Goal: Information Seeking & Learning: Learn about a topic

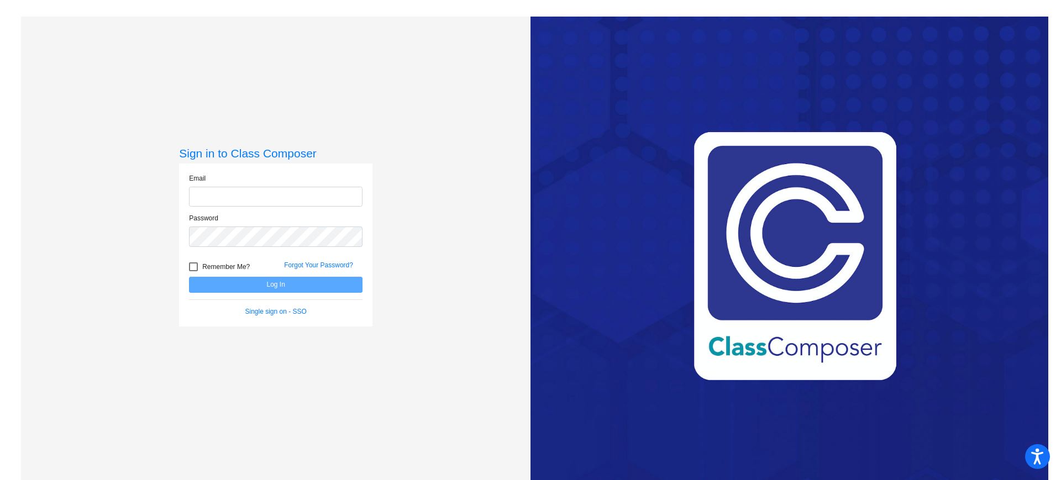
type input "[EMAIL_ADDRESS][DOMAIN_NAME]"
click at [292, 196] on input "[EMAIL_ADDRESS][DOMAIN_NAME]" at bounding box center [276, 197] width 174 height 20
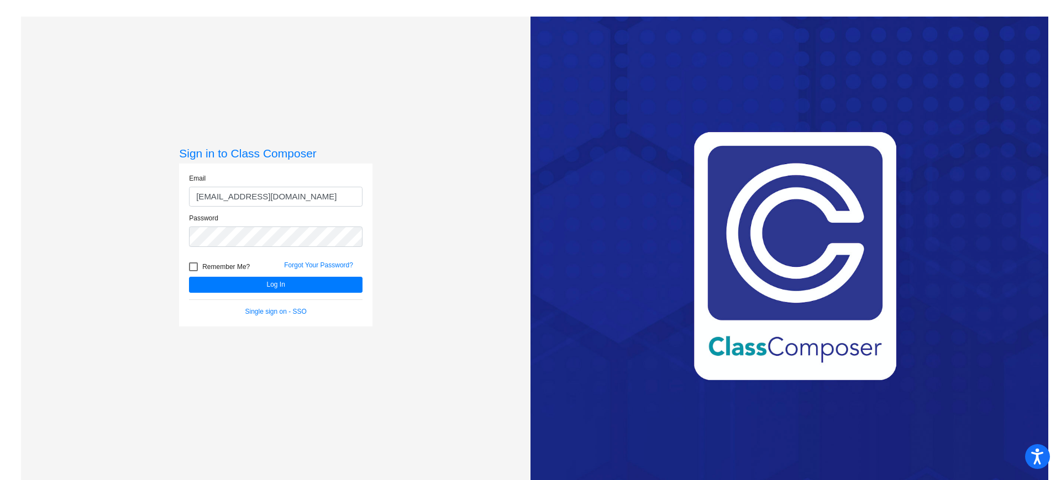
click at [229, 274] on div "Remember Me?" at bounding box center [228, 268] width 95 height 17
click at [233, 279] on button "Log In" at bounding box center [276, 285] width 174 height 16
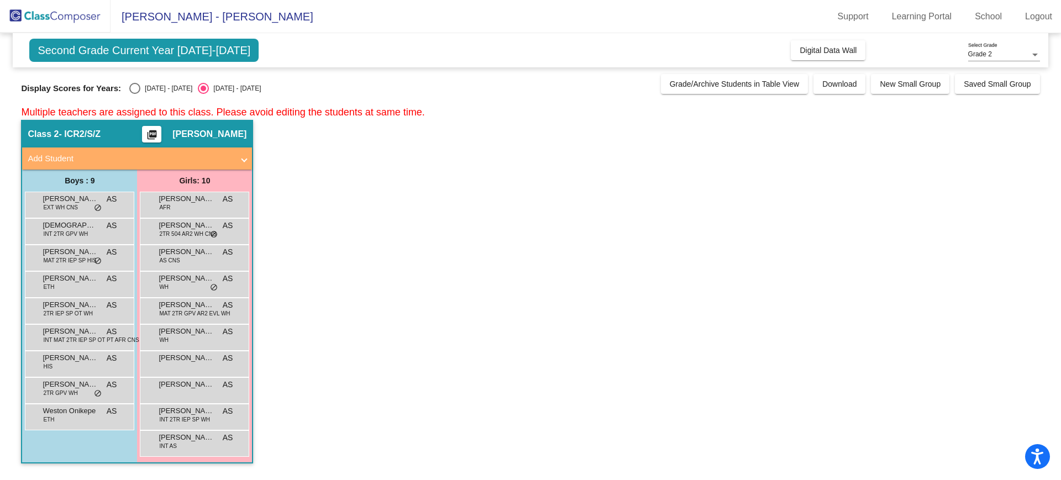
click at [129, 88] on div "Select an option" at bounding box center [134, 88] width 11 height 11
click at [134, 94] on input "[DATE] - [DATE]" at bounding box center [134, 94] width 1 height 1
radio input "true"
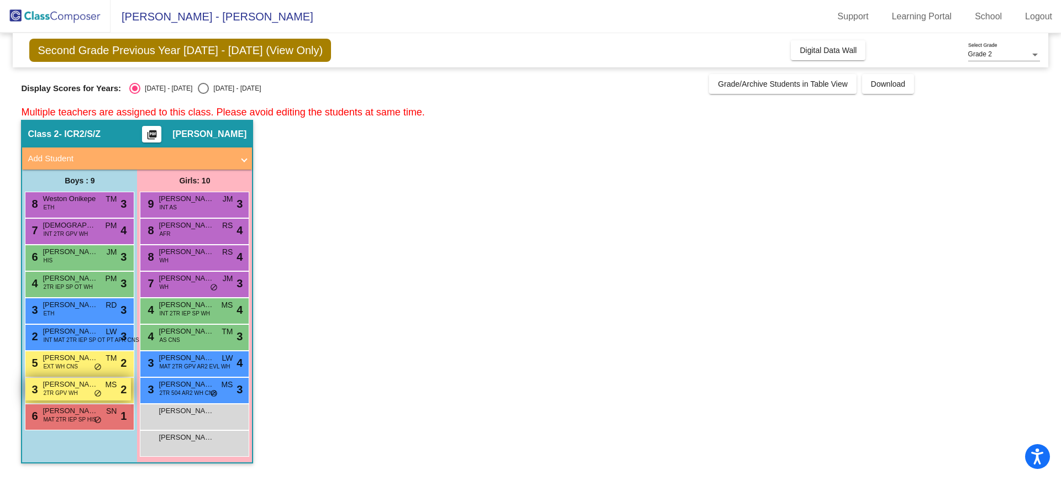
click at [101, 386] on div "3 [PERSON_NAME] 2TR GPV WH MS lock do_not_disturb_alt 2" at bounding box center [78, 389] width 106 height 23
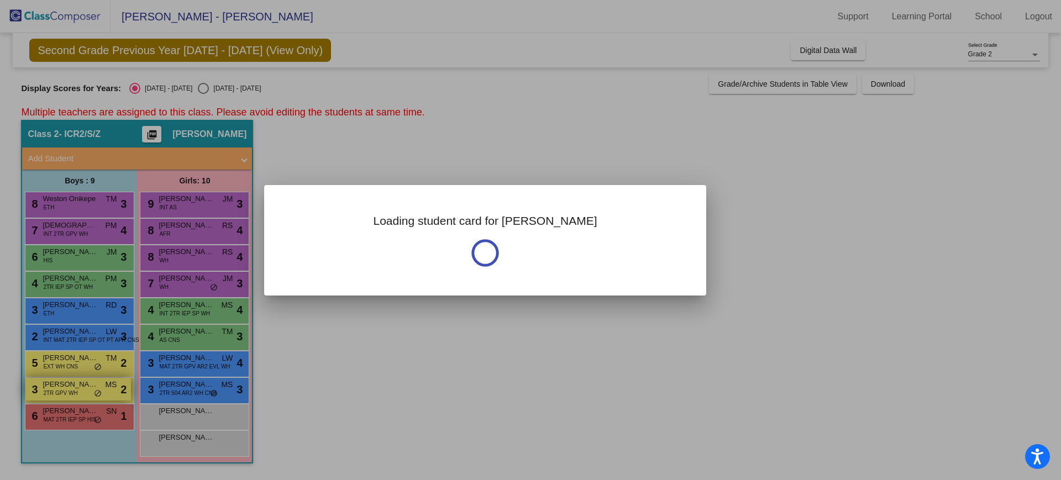
click at [101, 386] on div at bounding box center [530, 240] width 1061 height 480
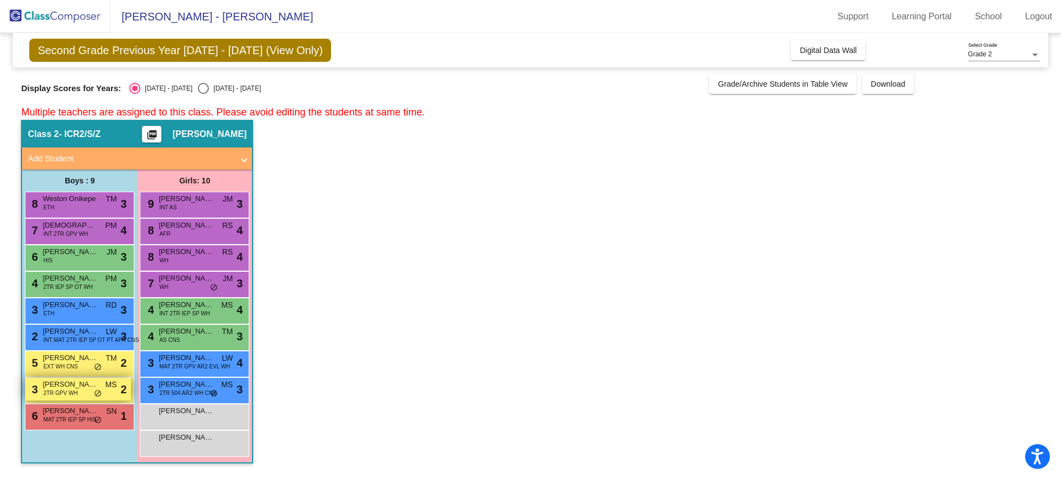
click at [80, 386] on span "[PERSON_NAME]" at bounding box center [70, 384] width 55 height 11
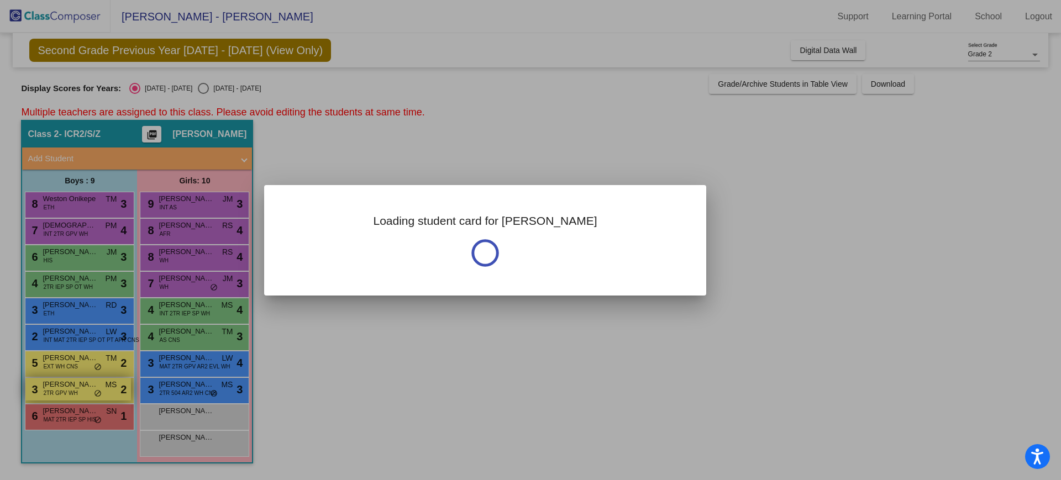
click at [80, 386] on div at bounding box center [530, 240] width 1061 height 480
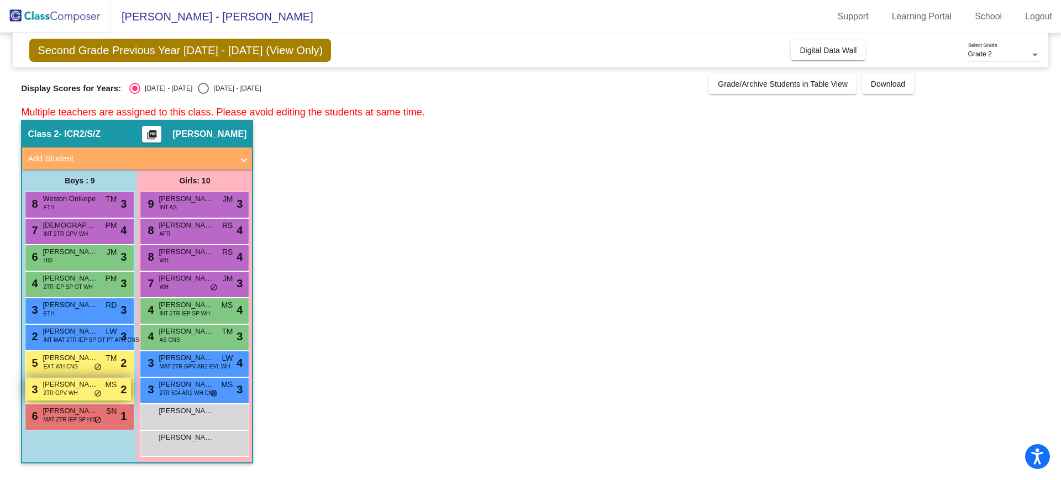
click at [80, 386] on span "[PERSON_NAME]" at bounding box center [70, 384] width 55 height 11
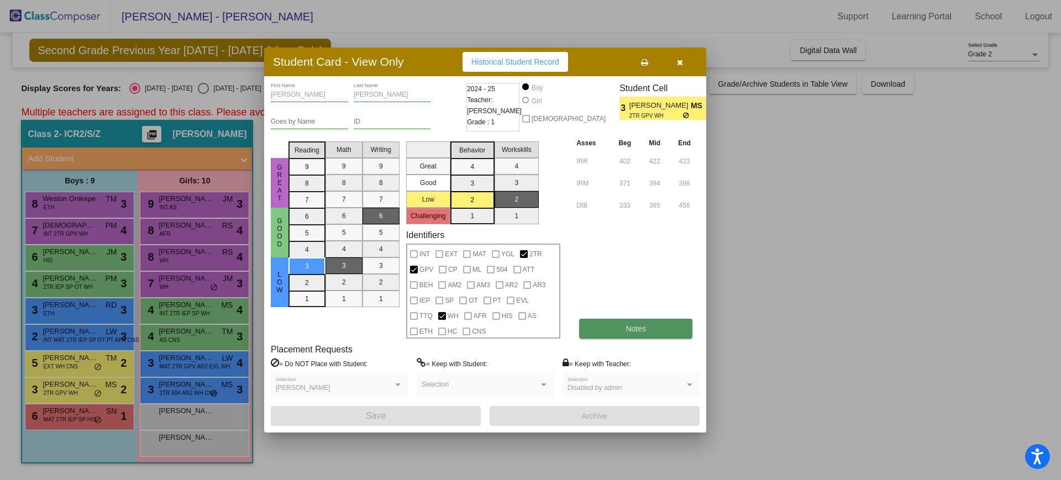
click at [627, 324] on span "Notes" at bounding box center [636, 328] width 20 height 9
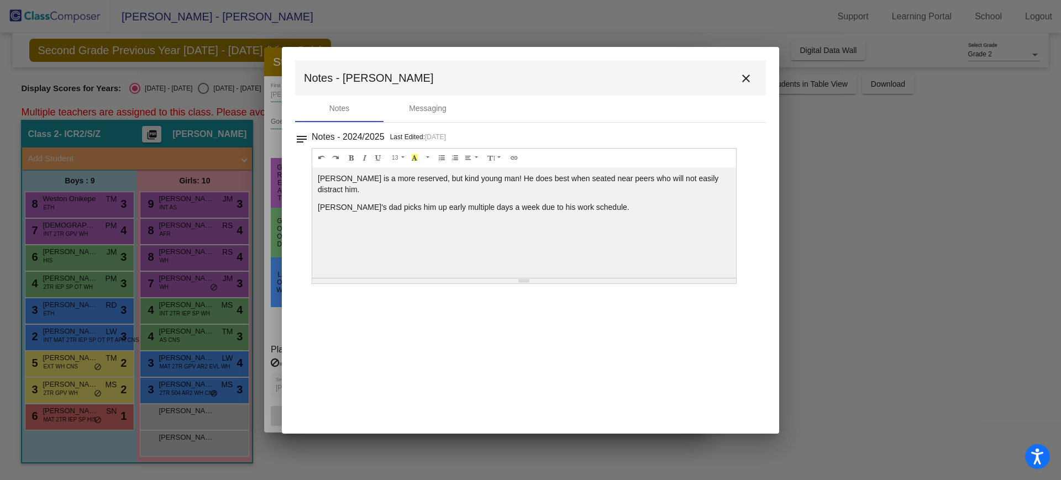
click at [749, 75] on mat-icon "close" at bounding box center [745, 78] width 13 height 13
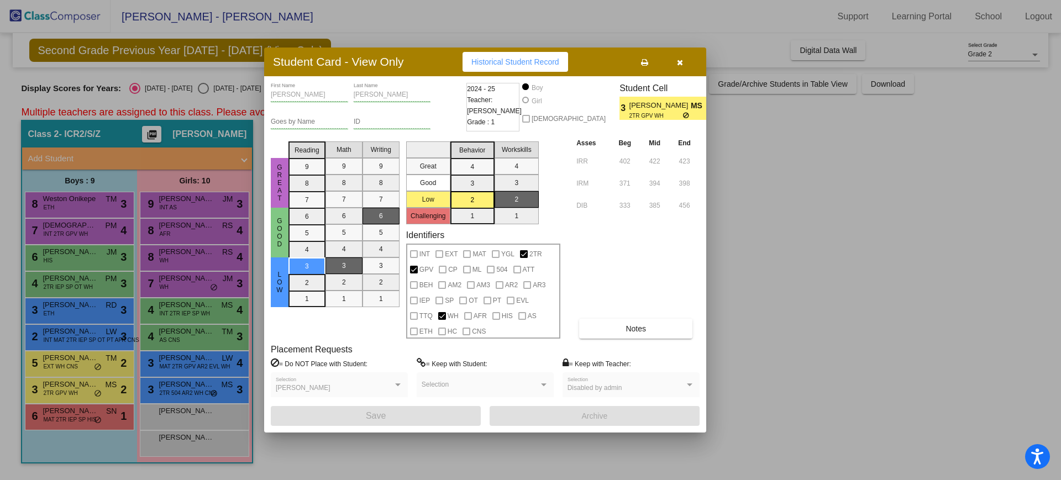
click at [685, 60] on button "button" at bounding box center [679, 62] width 35 height 20
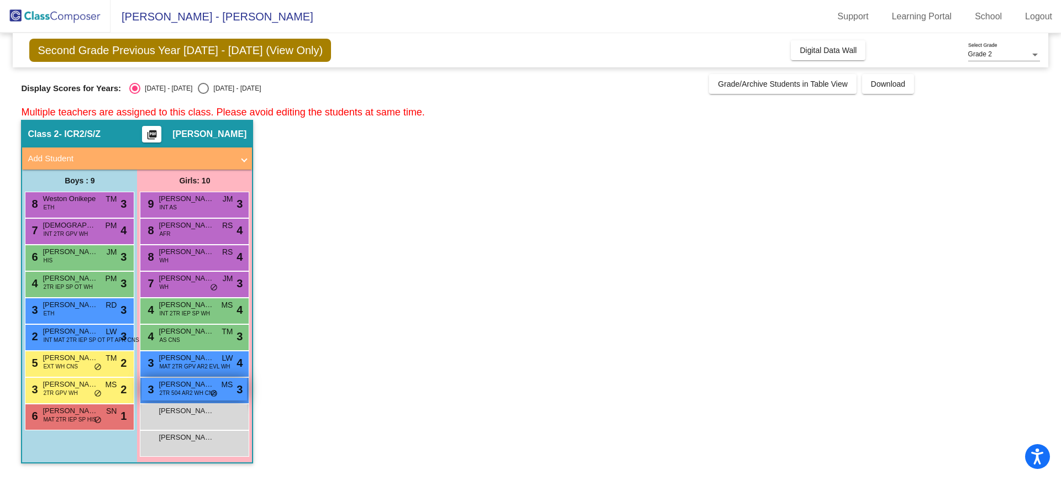
click at [177, 399] on div "3 [PERSON_NAME] 2TR 504 AR2 WH CNS MS lock do_not_disturb_alt 3" at bounding box center [194, 389] width 106 height 23
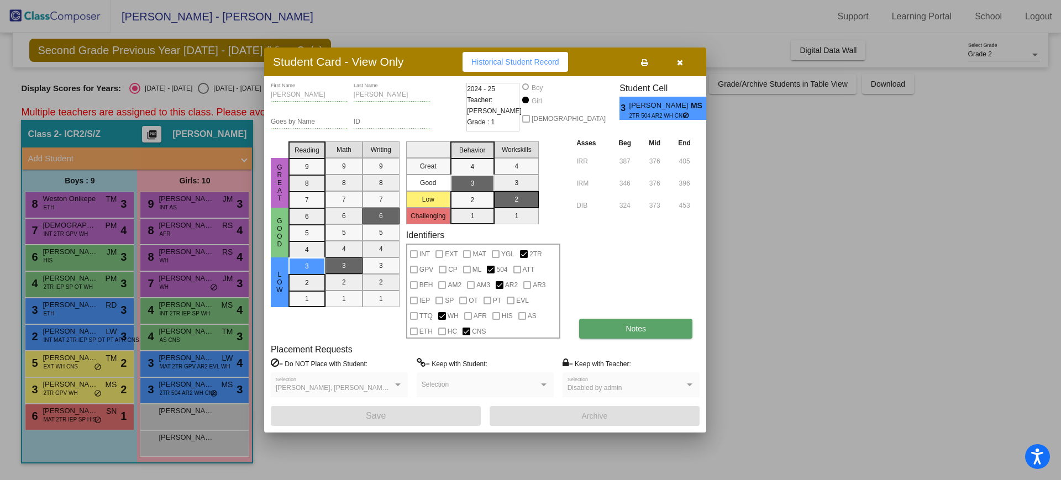
click at [612, 331] on button "Notes" at bounding box center [635, 329] width 113 height 20
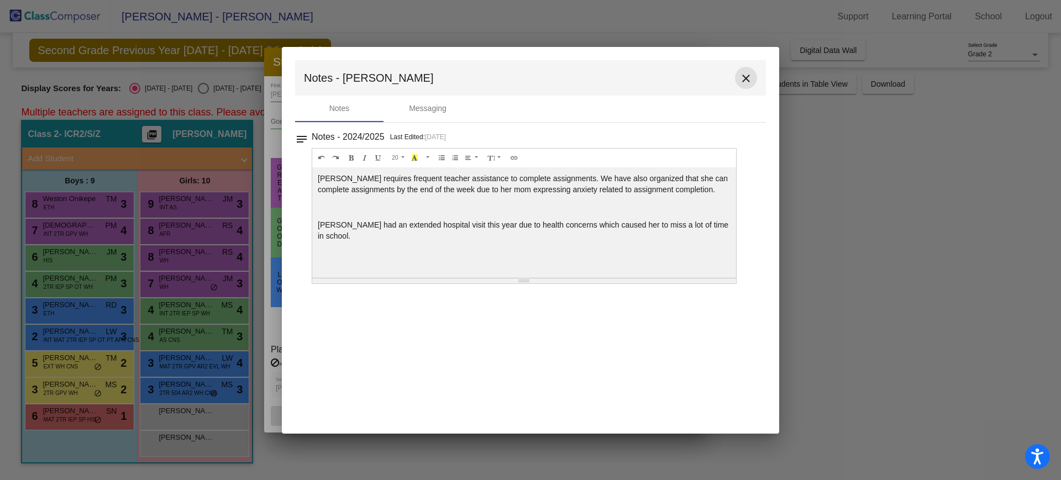
click at [749, 83] on mat-icon "close" at bounding box center [745, 78] width 13 height 13
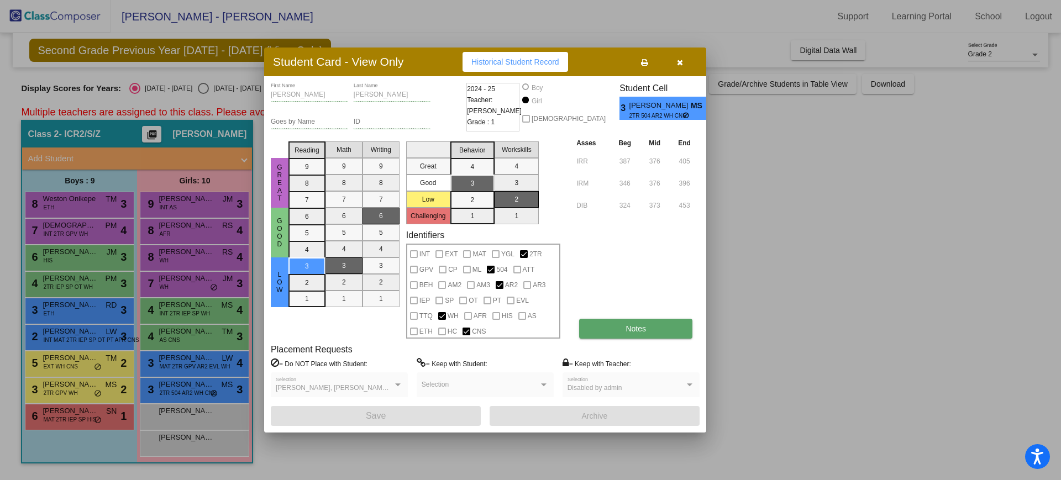
click at [635, 328] on span "Notes" at bounding box center [636, 328] width 20 height 9
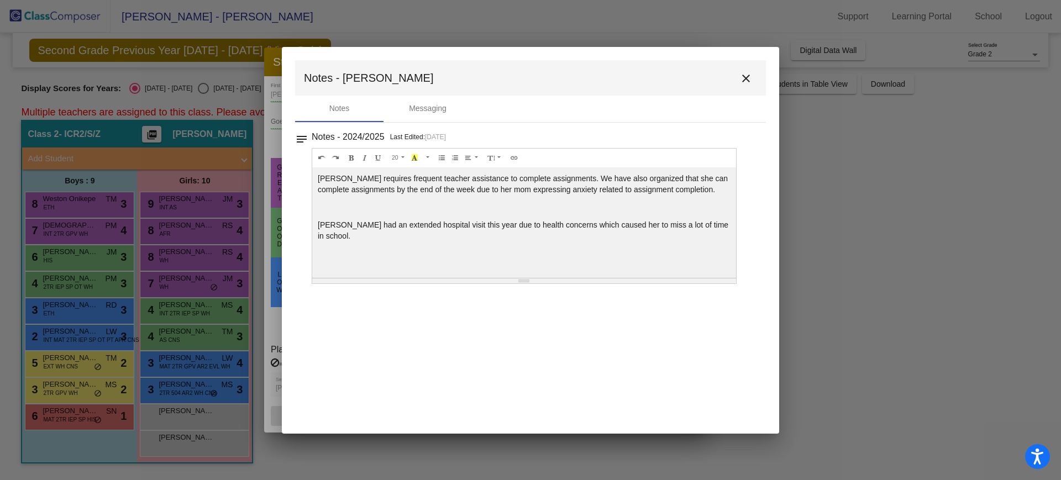
click at [749, 83] on mat-icon "close" at bounding box center [745, 78] width 13 height 13
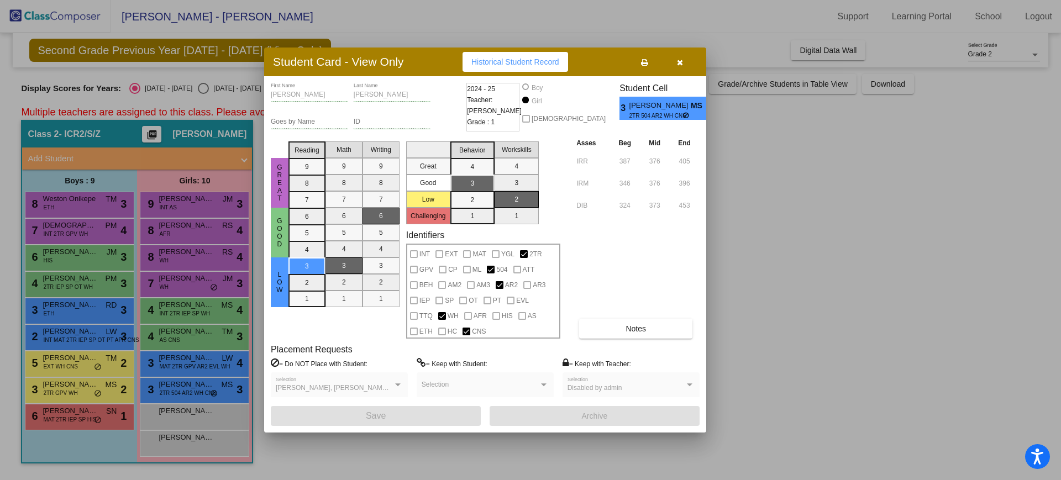
click at [686, 61] on button "button" at bounding box center [679, 62] width 35 height 20
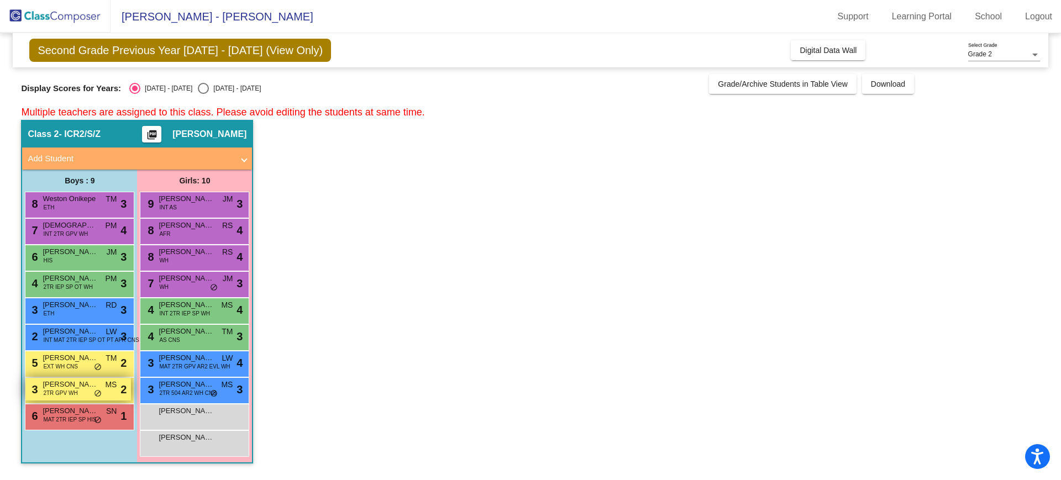
click at [83, 384] on span "[PERSON_NAME]" at bounding box center [70, 384] width 55 height 11
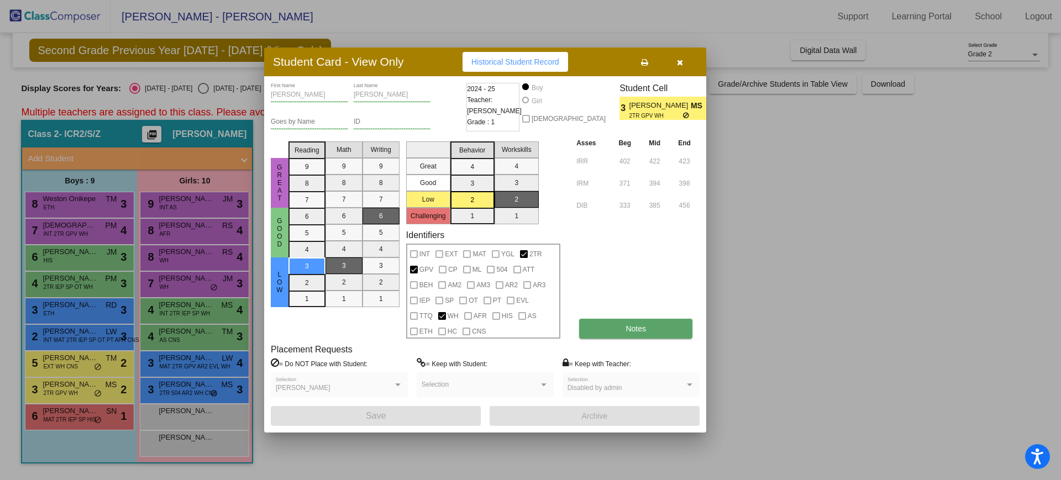
click at [630, 330] on span "Notes" at bounding box center [636, 328] width 20 height 9
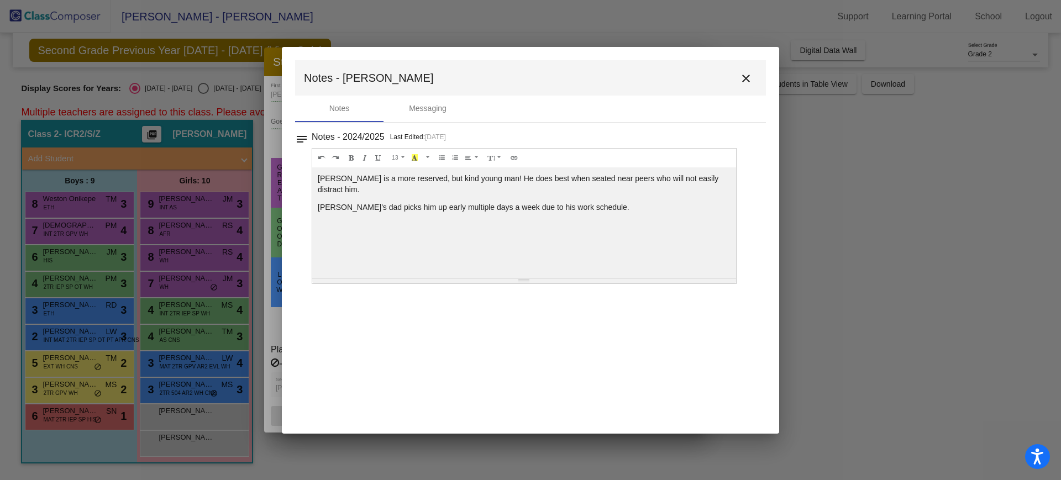
click at [746, 80] on mat-icon "close" at bounding box center [745, 78] width 13 height 13
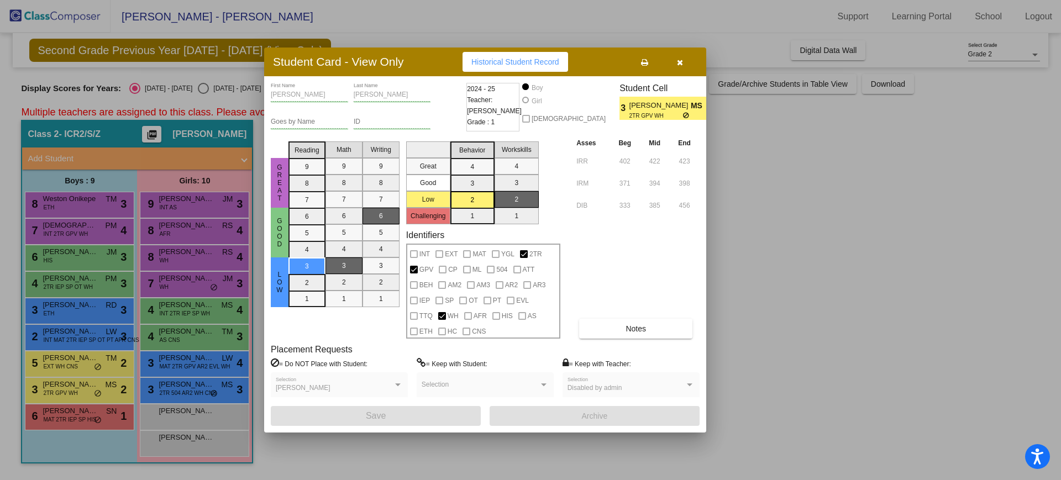
click at [88, 332] on div at bounding box center [530, 240] width 1061 height 480
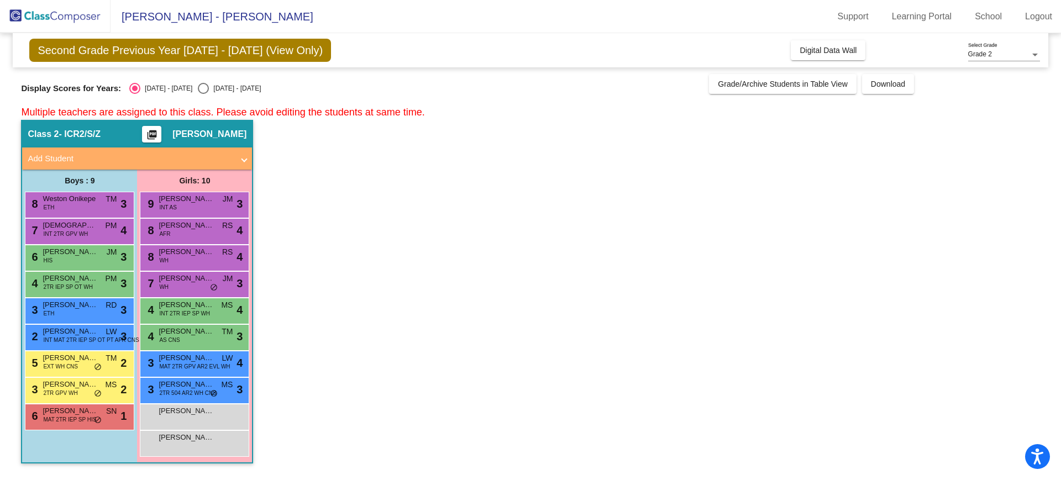
click at [88, 332] on span "[PERSON_NAME]" at bounding box center [70, 331] width 55 height 11
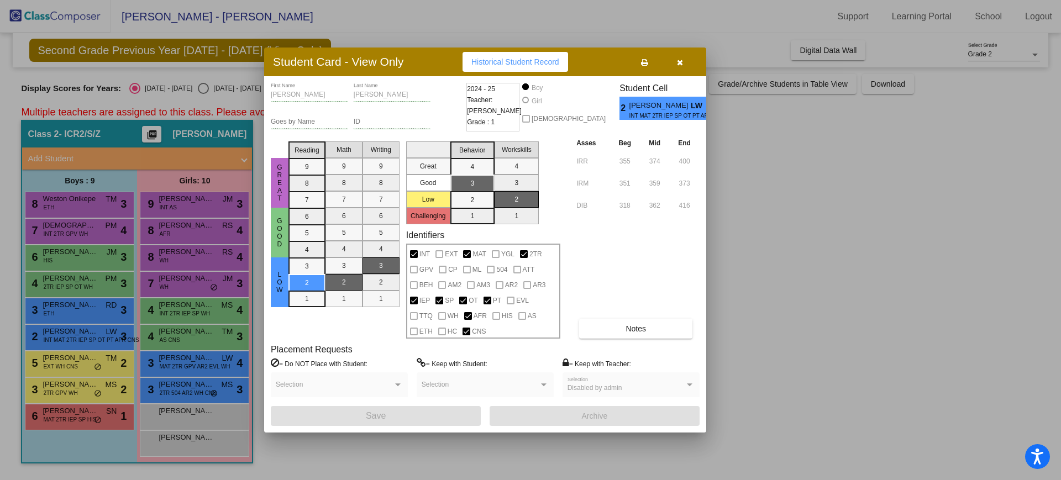
click at [689, 61] on button "button" at bounding box center [679, 62] width 35 height 20
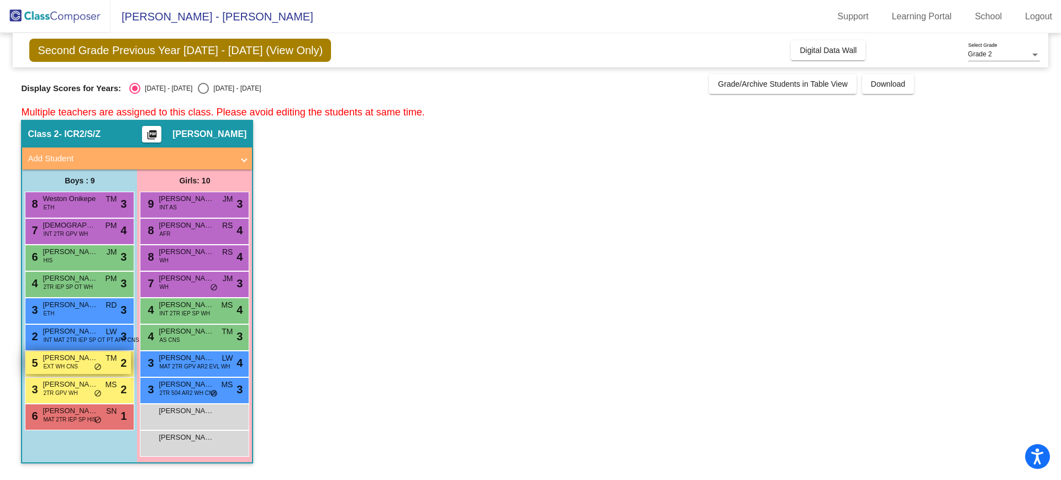
click at [77, 369] on div "5 [PERSON_NAME] EXT WH CNS TM lock do_not_disturb_alt 2" at bounding box center [78, 362] width 106 height 23
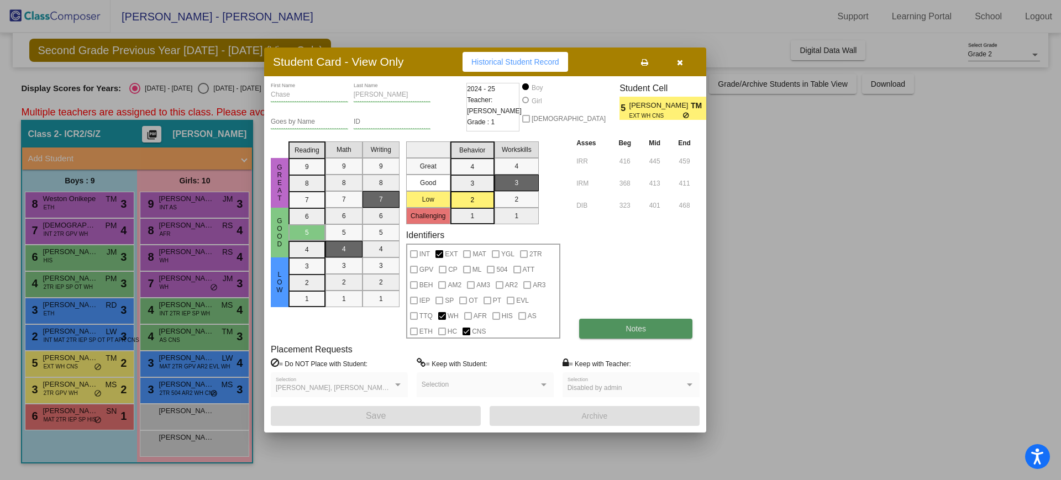
click at [604, 334] on button "Notes" at bounding box center [635, 329] width 113 height 20
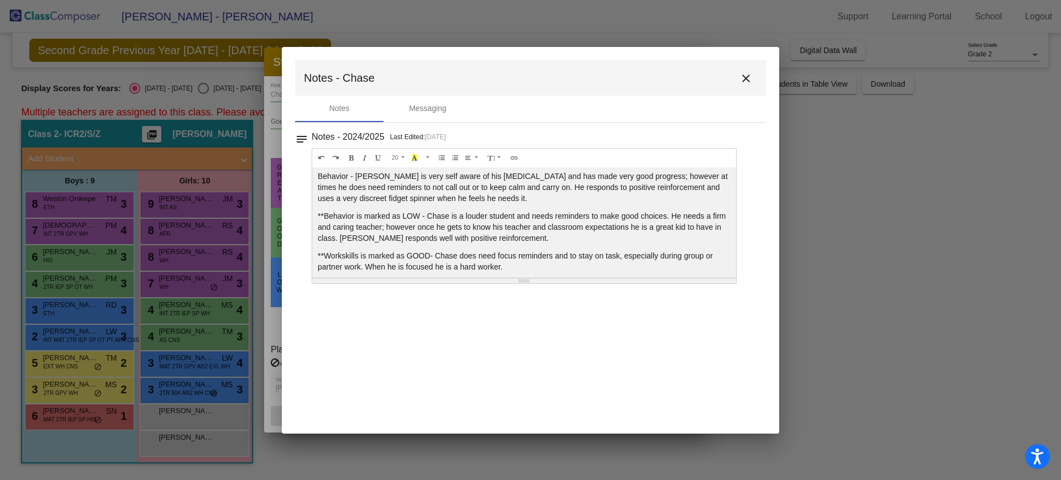
scroll to position [27, 0]
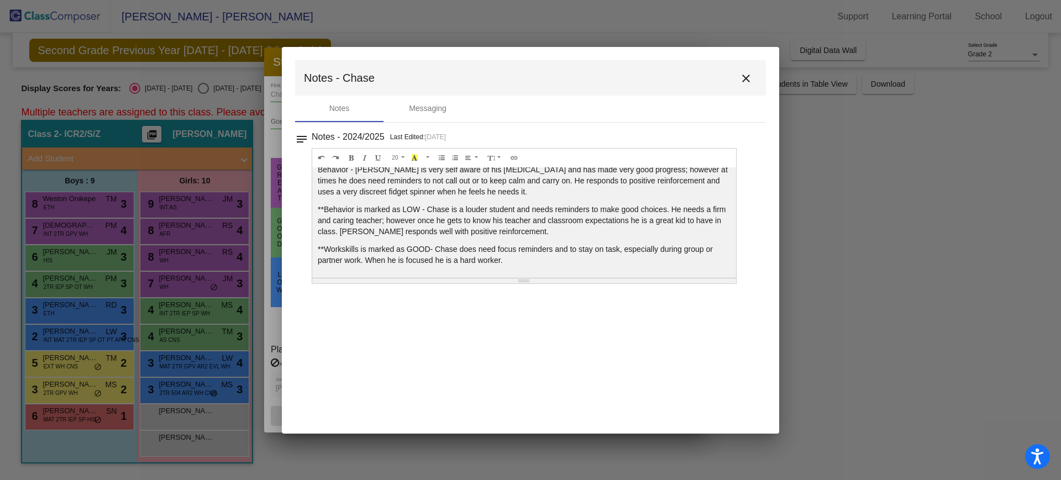
click at [749, 81] on mat-icon "close" at bounding box center [745, 78] width 13 height 13
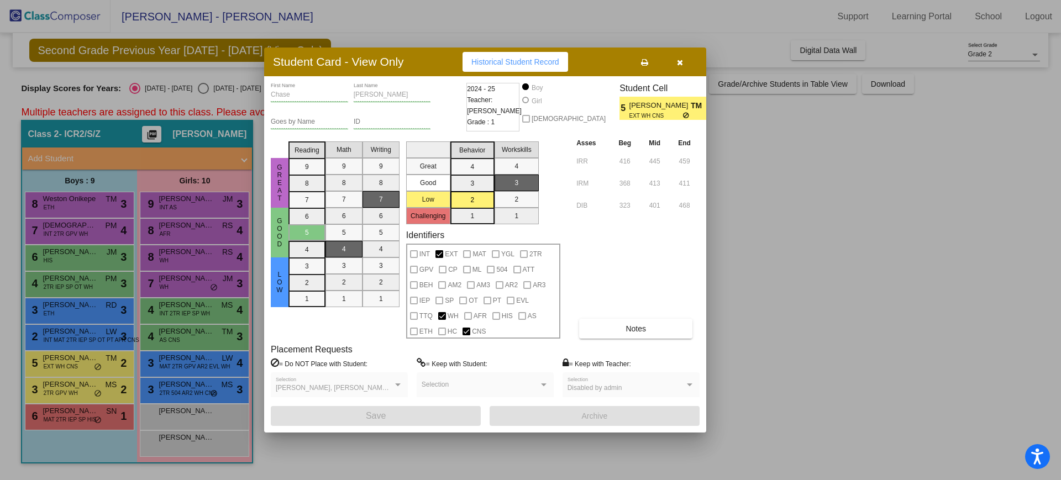
click at [673, 64] on button "button" at bounding box center [679, 62] width 35 height 20
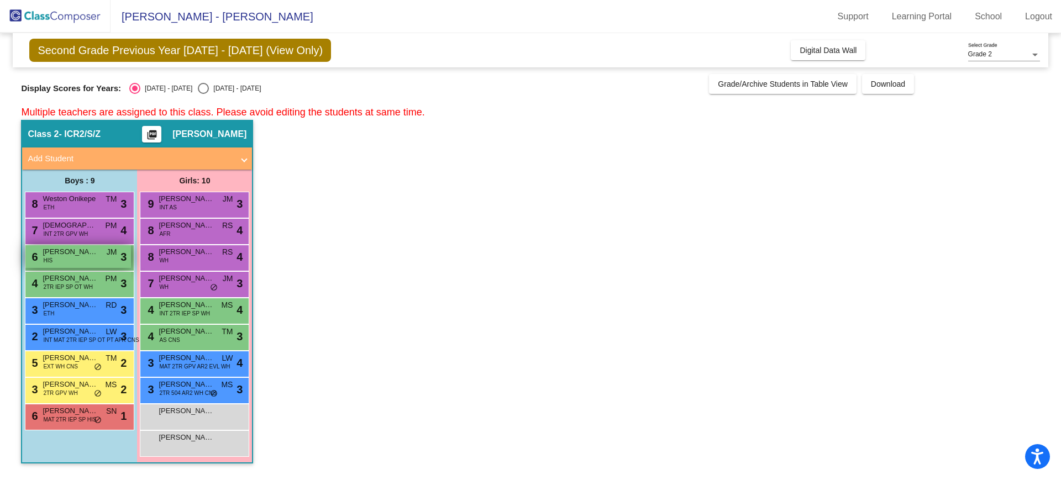
click at [70, 260] on div "6 [PERSON_NAME] HIS JM lock do_not_disturb_alt 3" at bounding box center [78, 256] width 106 height 23
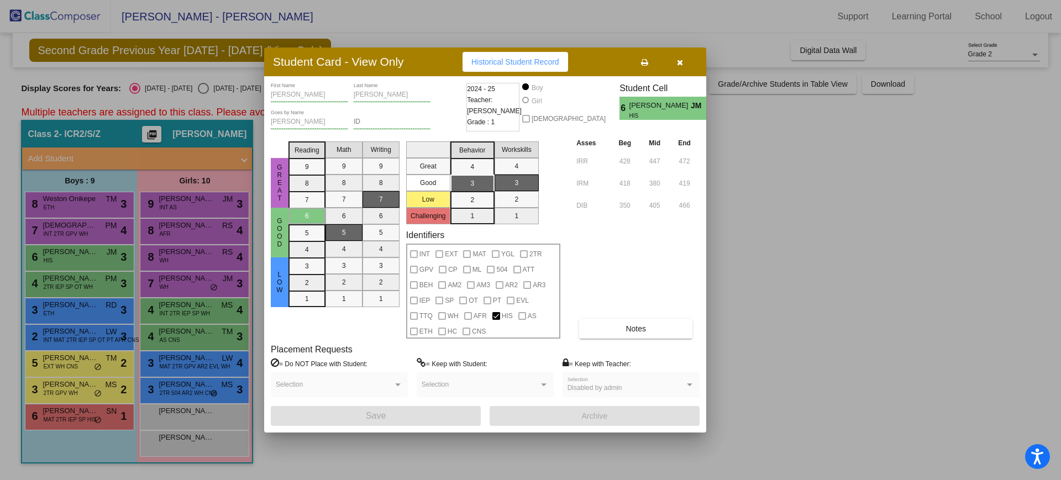
click at [681, 67] on button "button" at bounding box center [679, 62] width 35 height 20
